Goal: Find contact information: Find contact information

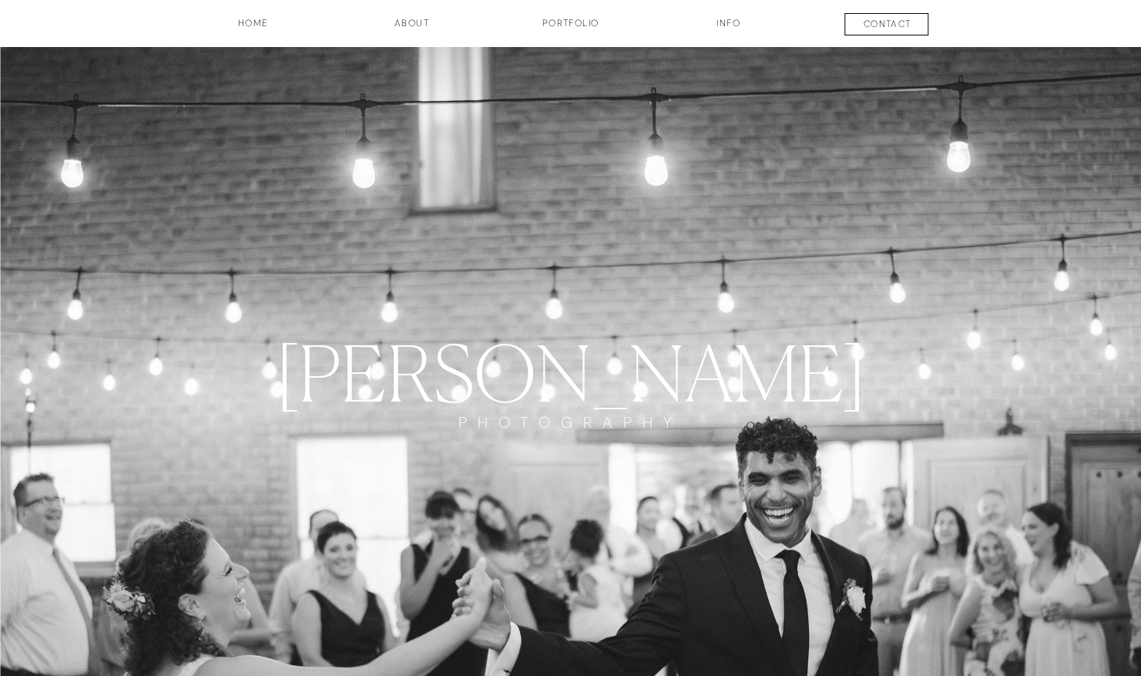
click at [584, 26] on h3 "Portfolio" at bounding box center [571, 29] width 114 height 26
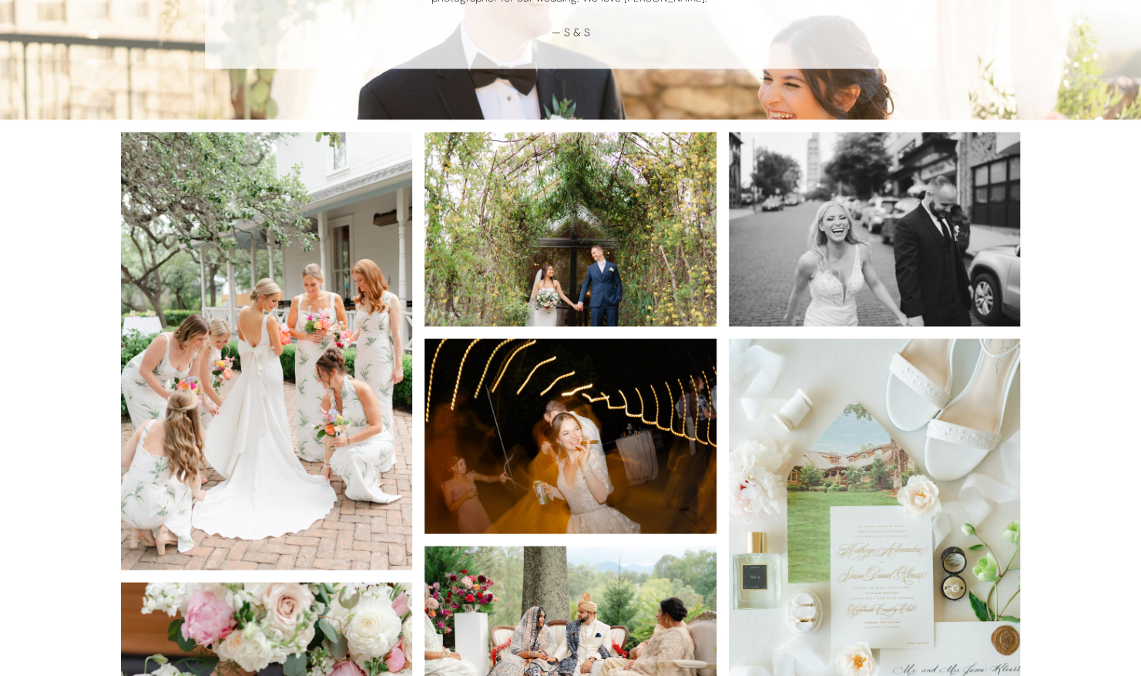
scroll to position [1638, 0]
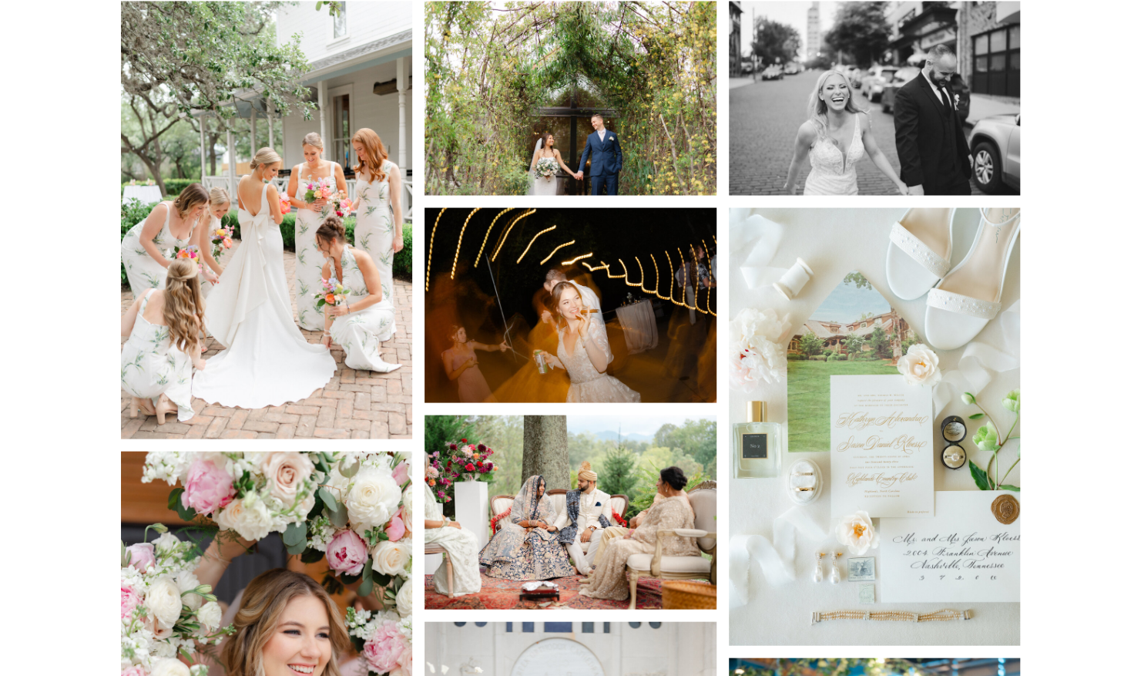
click at [324, 251] on img at bounding box center [267, 220] width 292 height 438
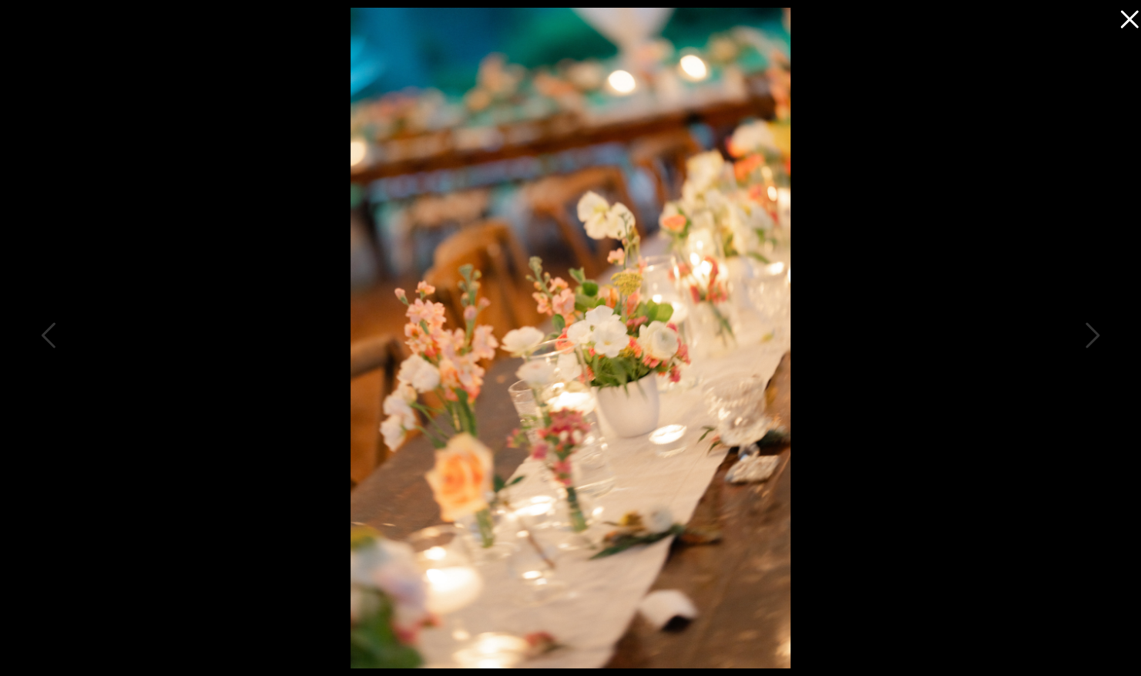
click at [1118, 32] on div at bounding box center [570, 338] width 1141 height 676
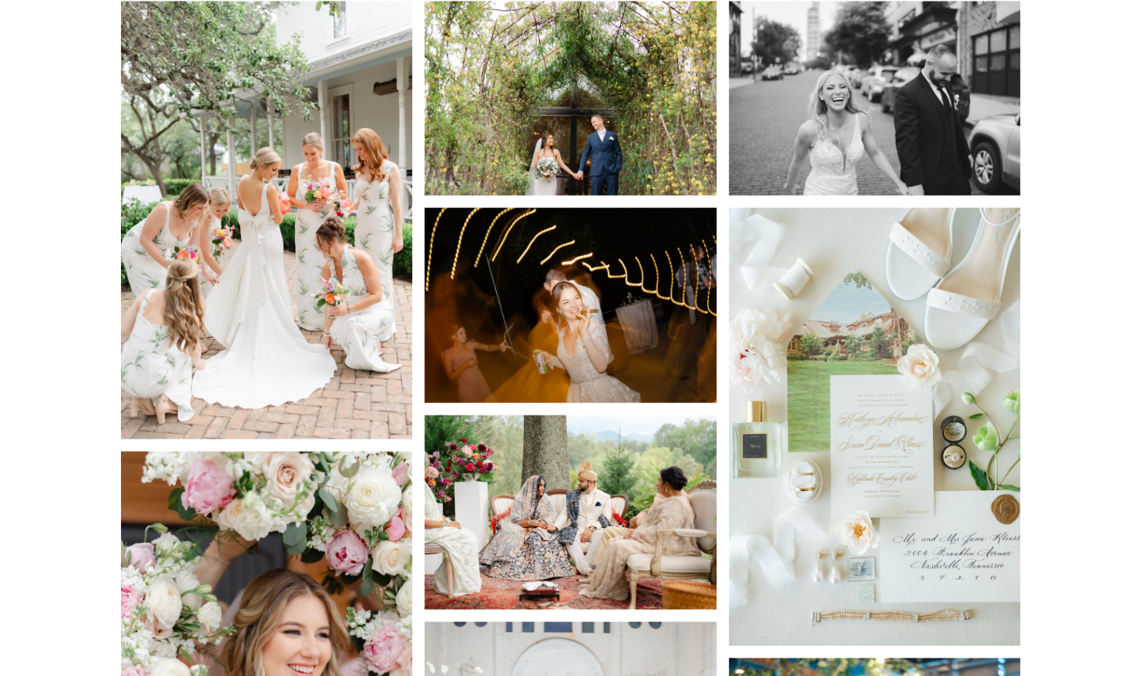
drag, startPoint x: 1124, startPoint y: 15, endPoint x: 1120, endPoint y: 22, distance: 7.9
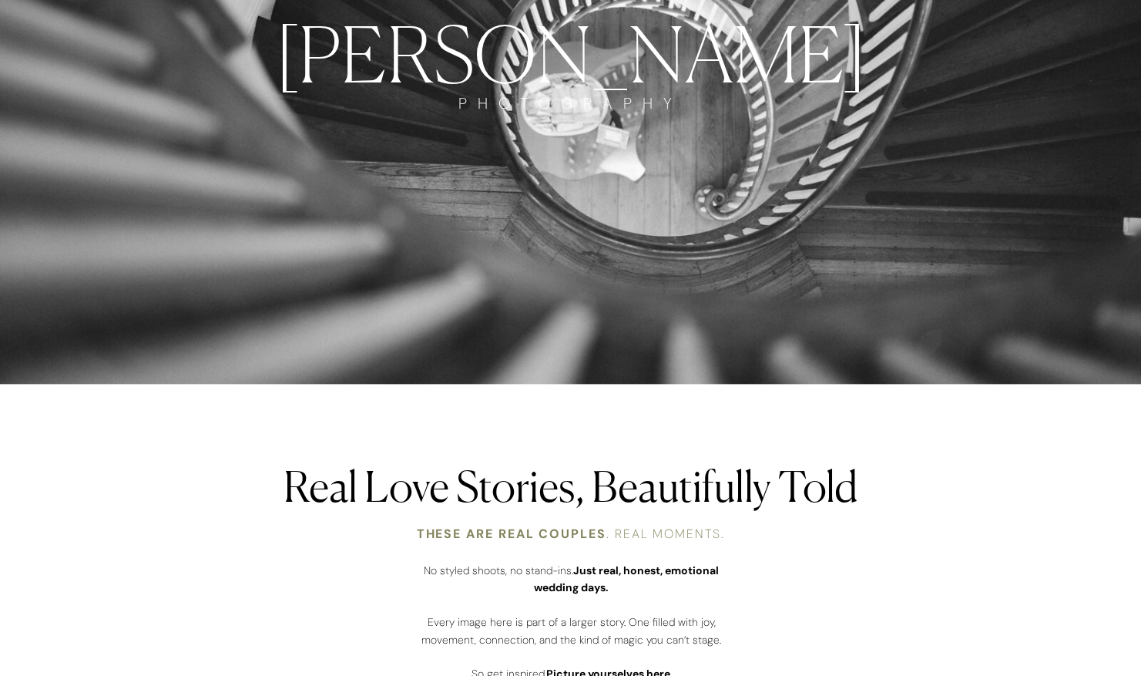
scroll to position [0, 0]
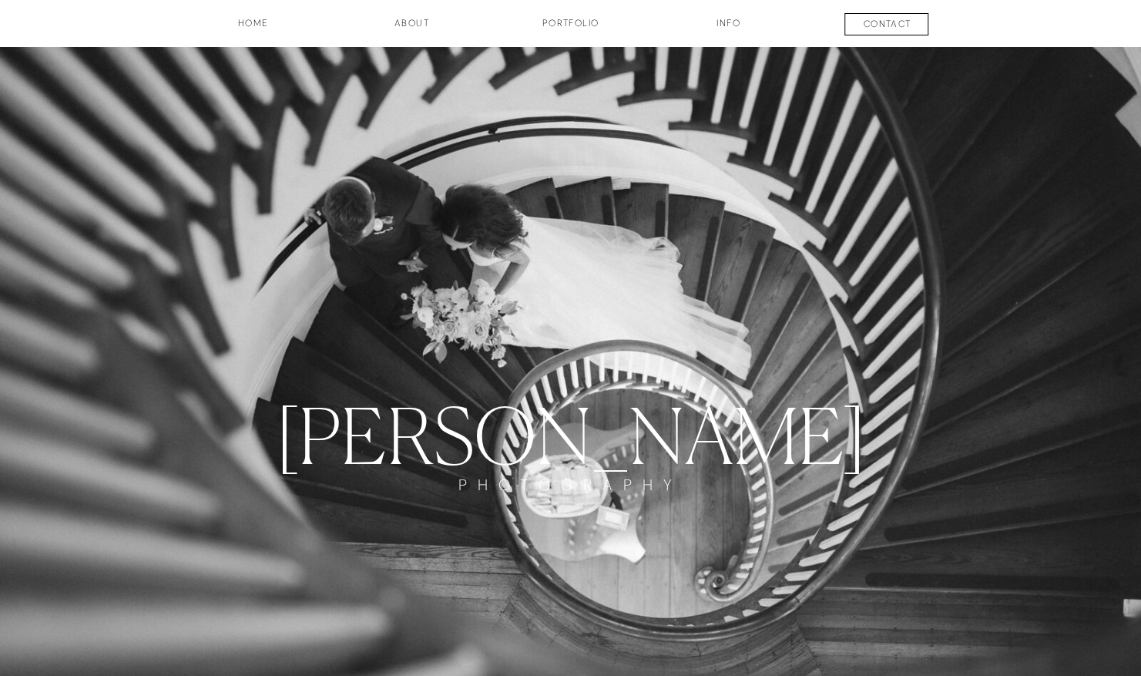
click at [722, 22] on h3 "INFO" at bounding box center [728, 29] width 77 height 26
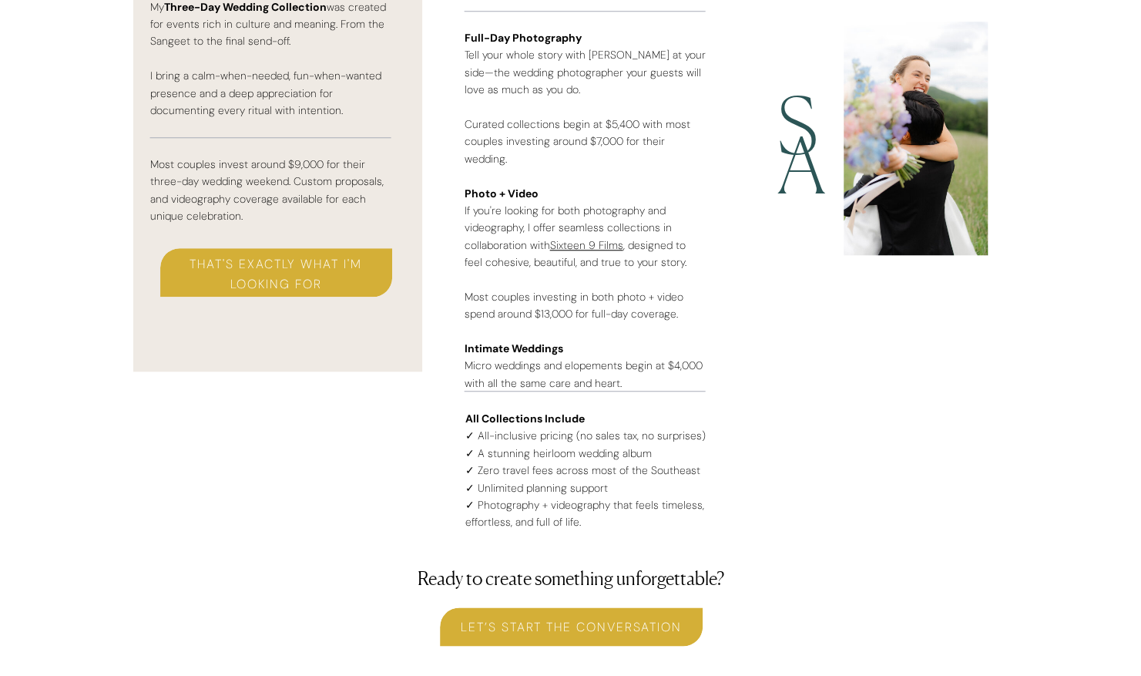
scroll to position [4135, 0]
